Goal: Transaction & Acquisition: Purchase product/service

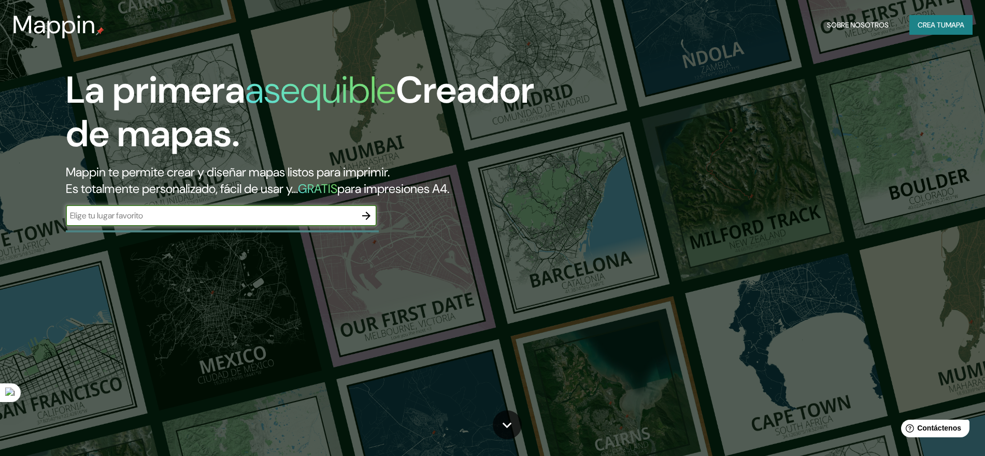
click at [924, 20] on font "Crea tu" at bounding box center [932, 24] width 28 height 9
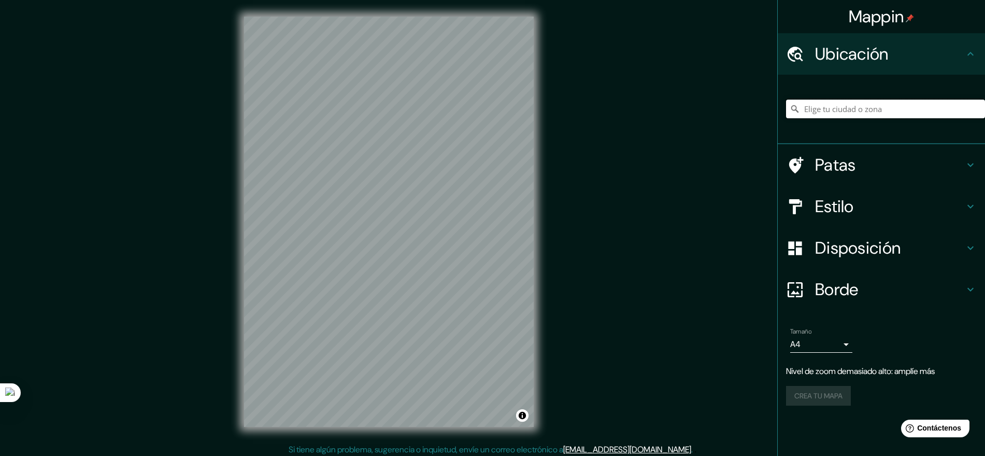
click at [894, 109] on input "Elige tu ciudad o zona" at bounding box center [885, 109] width 199 height 19
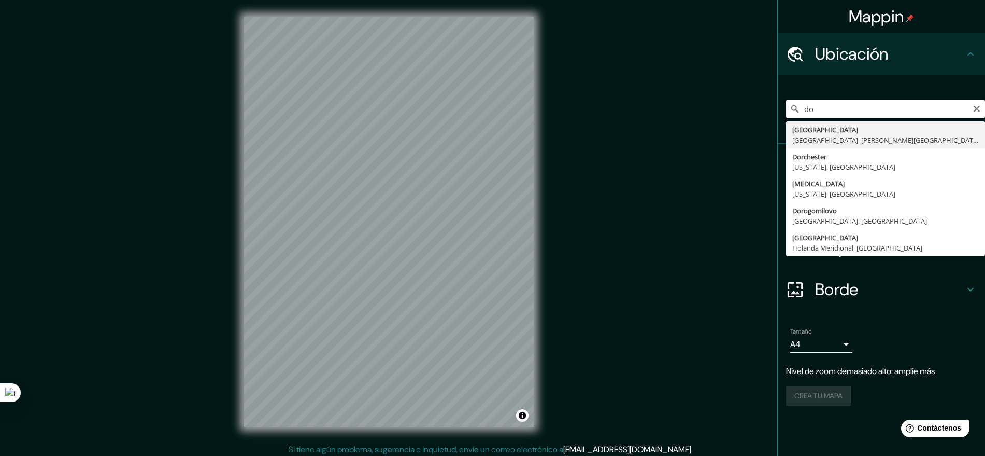
type input "d"
type input "La Dorada, [PERSON_NAME], [GEOGRAPHIC_DATA]"
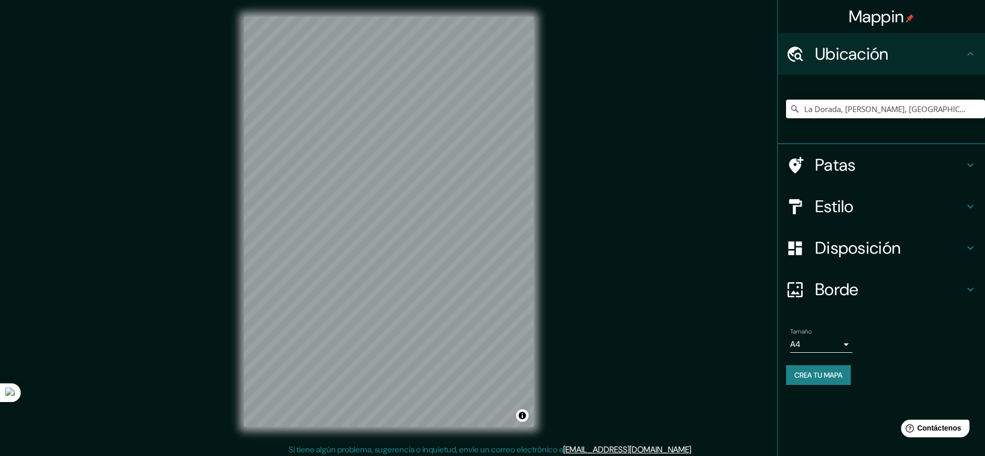
click at [842, 344] on body "Mappin Ubicación [GEOGRAPHIC_DATA], [GEOGRAPHIC_DATA], [GEOGRAPHIC_DATA] Patas …" at bounding box center [492, 228] width 985 height 456
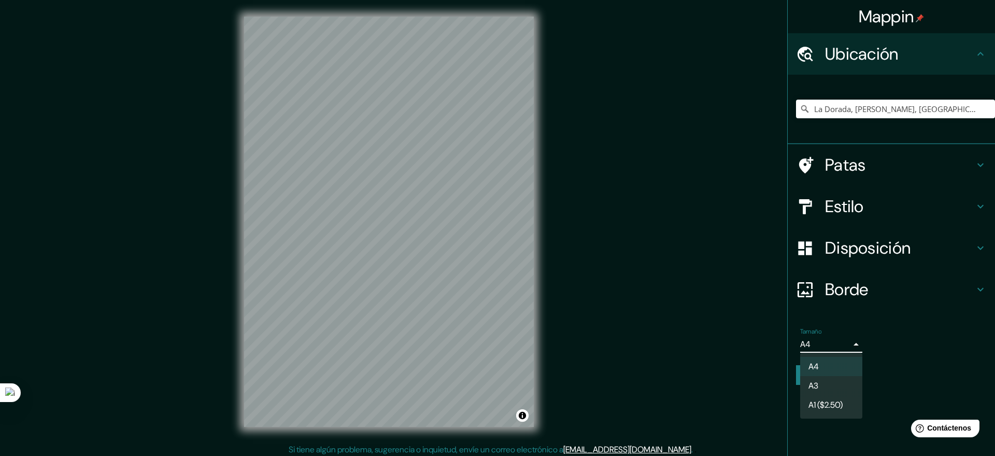
click at [837, 384] on li "A3" at bounding box center [831, 385] width 62 height 19
type input "a4"
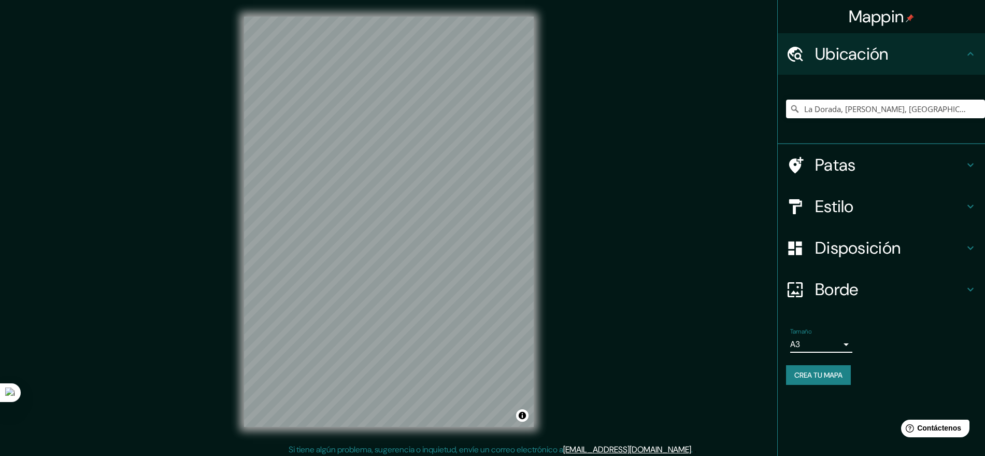
click at [887, 281] on h4 "Borde" at bounding box center [889, 289] width 149 height 21
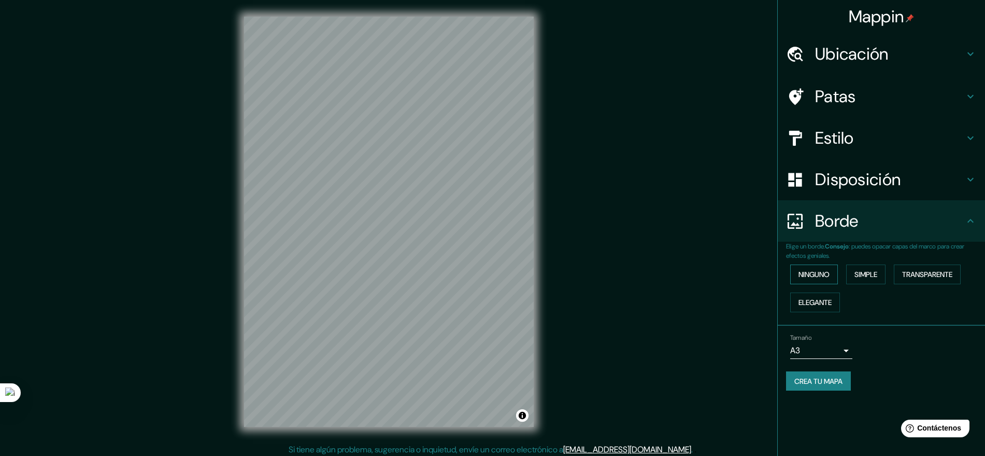
click at [833, 275] on button "Ninguno" at bounding box center [815, 274] width 48 height 20
click at [828, 276] on font "Ninguno" at bounding box center [814, 274] width 31 height 9
click at [933, 275] on font "Transparente" at bounding box center [928, 274] width 50 height 9
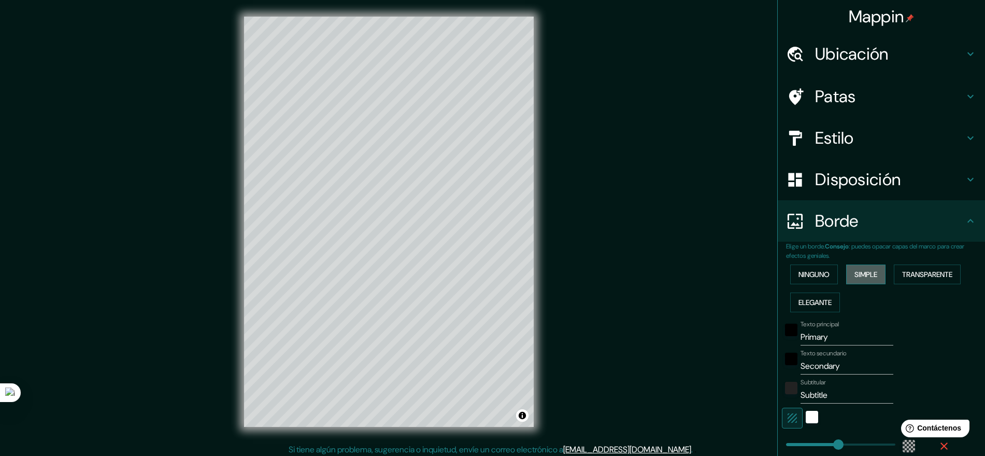
click at [863, 275] on font "Simple" at bounding box center [866, 274] width 23 height 9
click at [817, 275] on font "Ninguno" at bounding box center [814, 274] width 31 height 9
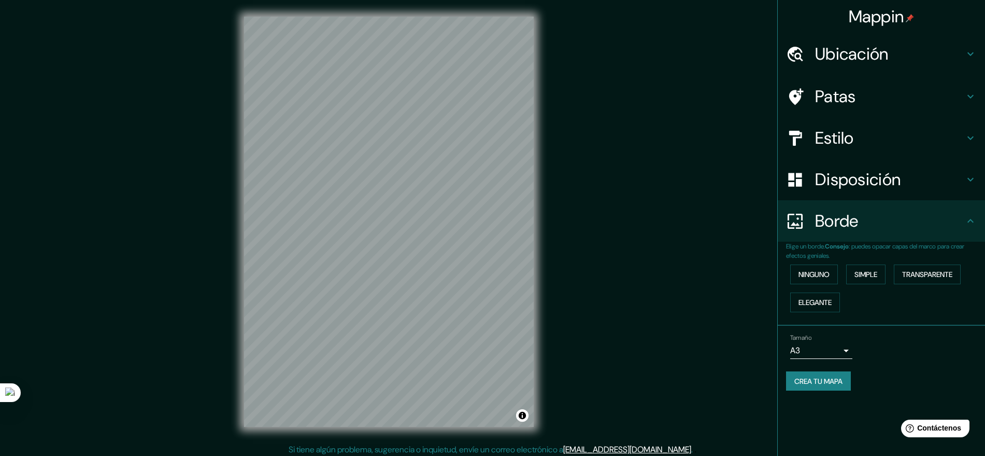
click at [879, 184] on font "Disposición" at bounding box center [858, 179] width 86 height 22
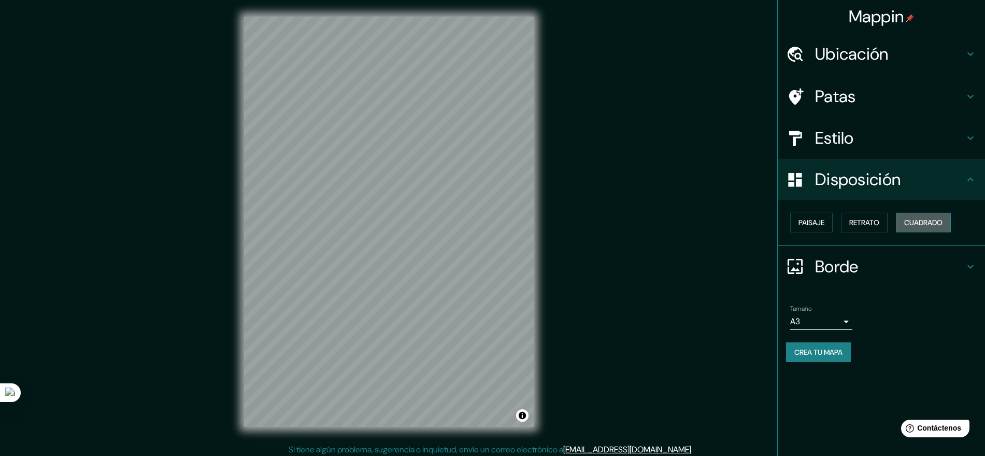
click at [924, 217] on font "Cuadrado" at bounding box center [924, 222] width 38 height 13
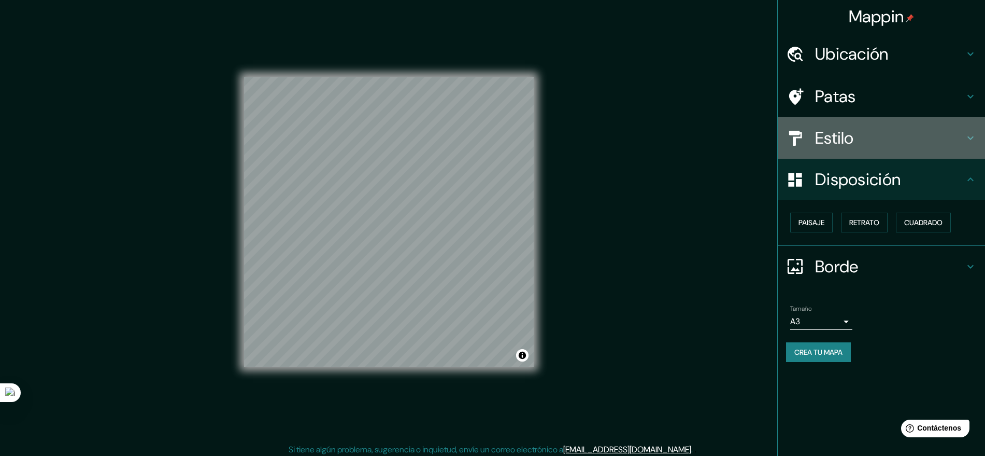
click at [839, 135] on font "Estilo" at bounding box center [834, 138] width 39 height 22
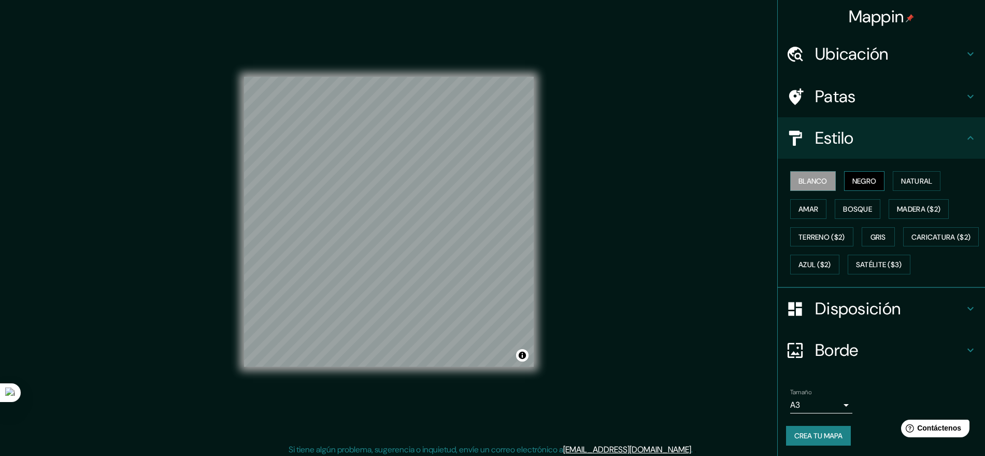
click at [853, 179] on font "Negro" at bounding box center [865, 180] width 24 height 9
click at [901, 182] on font "Natural" at bounding box center [916, 180] width 31 height 9
click at [852, 205] on font "Bosque" at bounding box center [857, 208] width 29 height 9
click at [871, 230] on font "Gris" at bounding box center [879, 236] width 16 height 13
click at [906, 181] on font "Natural" at bounding box center [916, 180] width 31 height 9
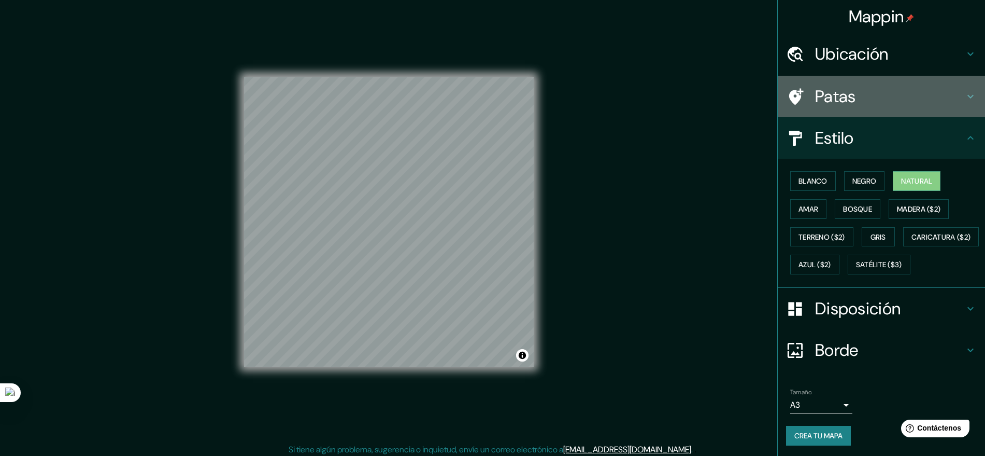
click at [849, 100] on h4 "Patas" at bounding box center [889, 96] width 149 height 21
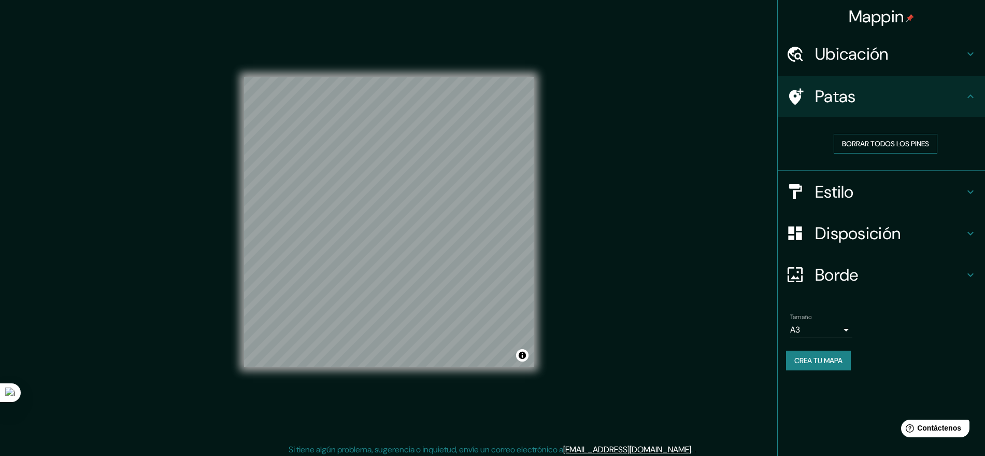
click at [880, 142] on font "Borrar todos los pines" at bounding box center [885, 143] width 87 height 9
click at [826, 364] on font "Crea tu mapa" at bounding box center [819, 360] width 48 height 9
click at [752, 342] on div "Mappin Ubicación La Dorada, [GEOGRAPHIC_DATA], [GEOGRAPHIC_DATA] Patas Borrar t…" at bounding box center [492, 230] width 985 height 460
click at [828, 356] on font "Crea tu mapa" at bounding box center [819, 360] width 48 height 9
click at [525, 353] on button "Activar o desactivar atribución" at bounding box center [522, 355] width 12 height 12
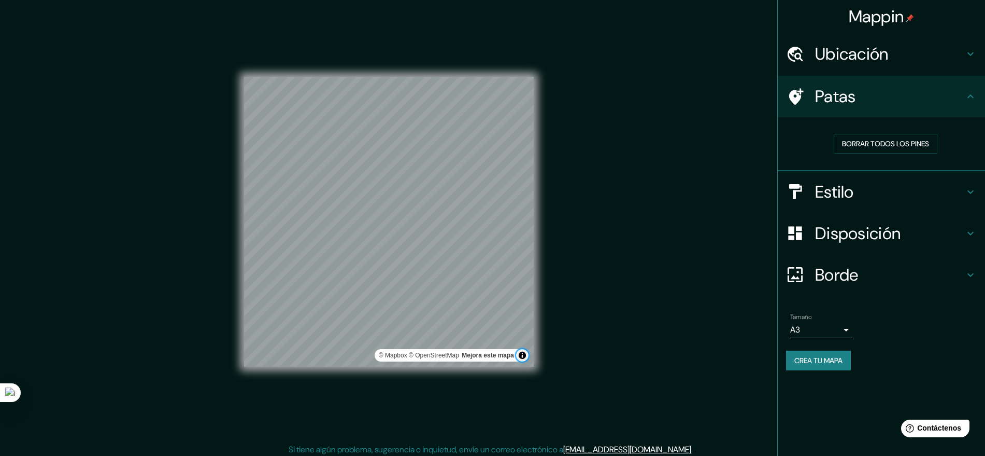
click at [525, 352] on button "Activar o desactivar atribución" at bounding box center [522, 355] width 12 height 12
click at [832, 363] on font "Crea tu mapa" at bounding box center [819, 360] width 48 height 9
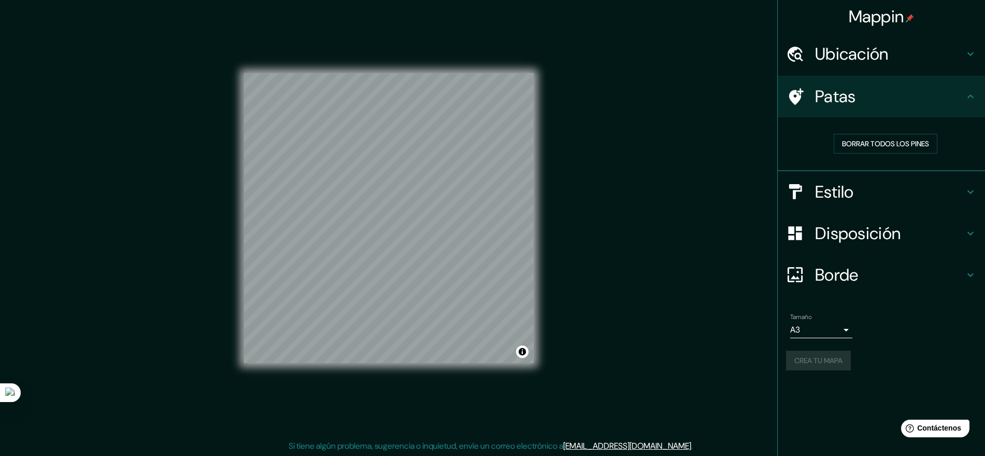
scroll to position [4, 0]
click at [844, 327] on body "Mappin Ubicación La Dorada, [GEOGRAPHIC_DATA], [GEOGRAPHIC_DATA] Patas Borrar t…" at bounding box center [492, 224] width 985 height 456
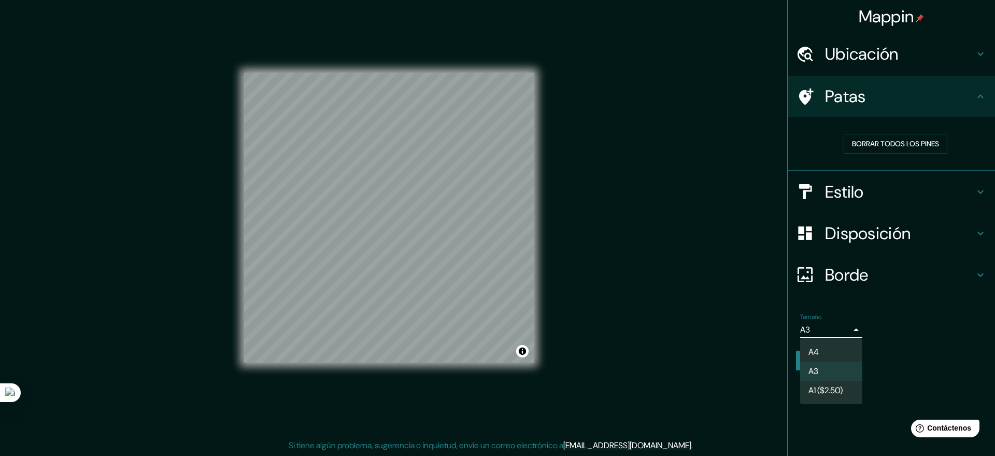
click at [844, 327] on div at bounding box center [497, 228] width 995 height 456
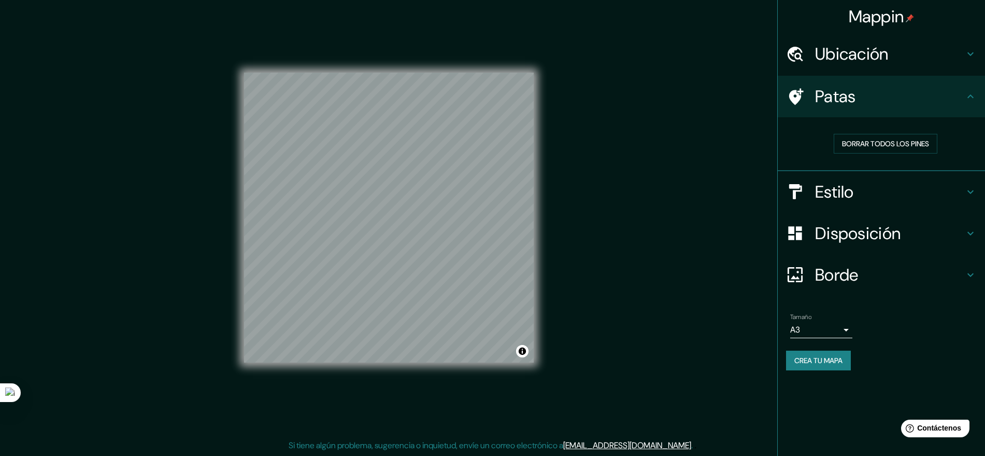
click at [837, 361] on font "Crea tu mapa" at bounding box center [819, 360] width 48 height 9
click at [837, 361] on div "Crea tu mapa" at bounding box center [881, 360] width 191 height 20
